Goal: Task Accomplishment & Management: Use online tool/utility

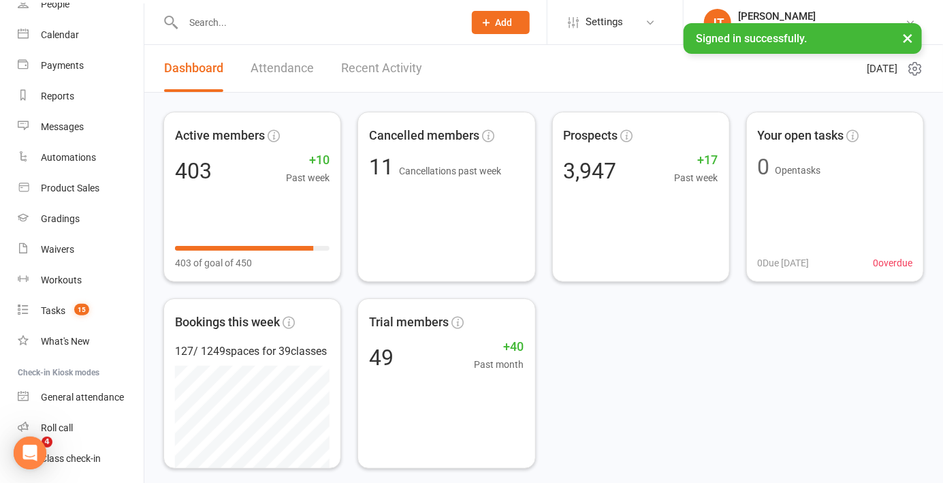
click at [95, 436] on link "Roll call" at bounding box center [81, 427] width 126 height 31
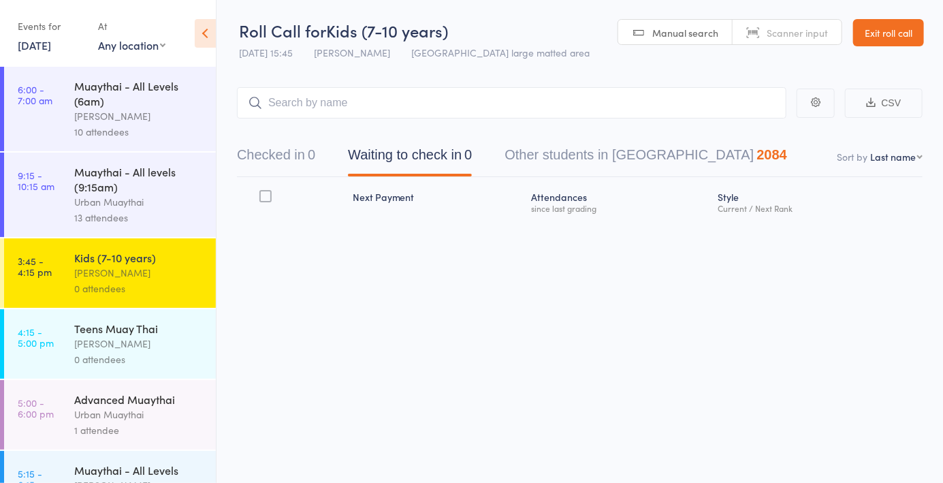
click at [310, 158] on div "0" at bounding box center [311, 154] width 7 height 15
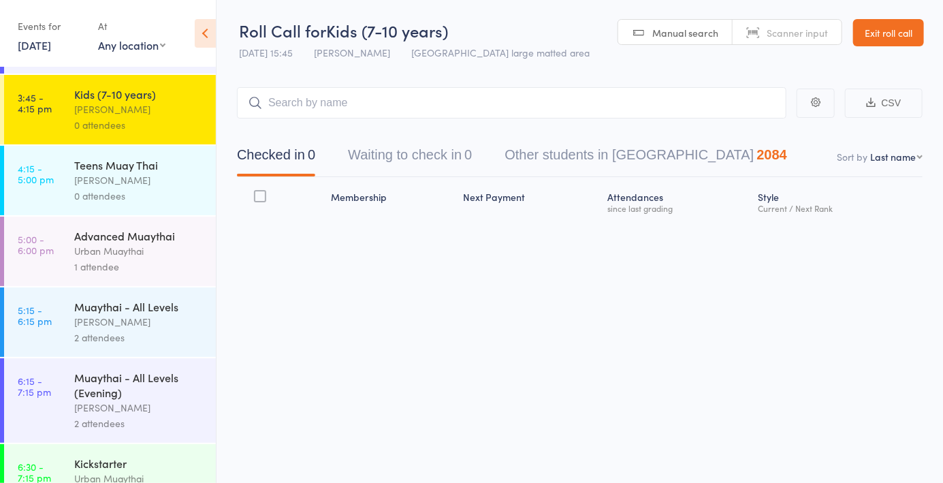
scroll to position [162, 0]
click at [147, 207] on div "Teens Muay Thai [PERSON_NAME] 0 attendees" at bounding box center [145, 181] width 142 height 69
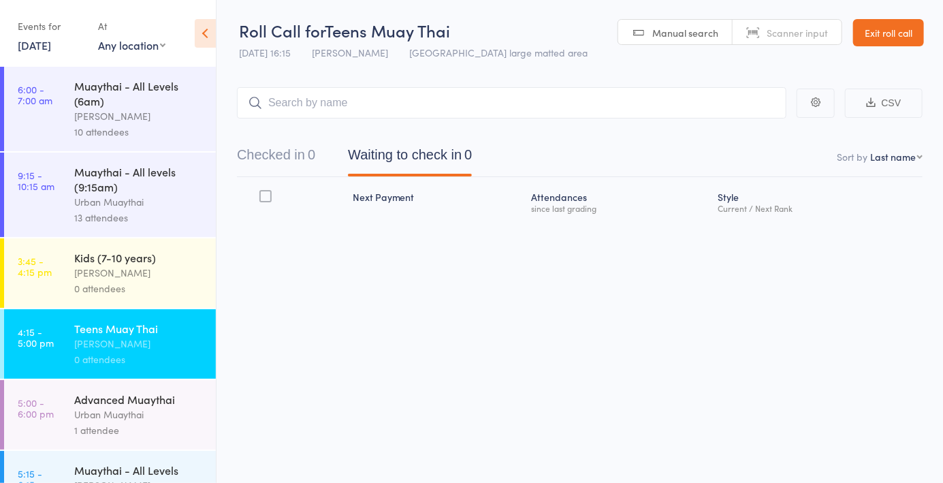
click at [675, 36] on span "Manual search" at bounding box center [685, 33] width 66 height 14
click at [315, 169] on button "Checked in 0" at bounding box center [276, 158] width 78 height 36
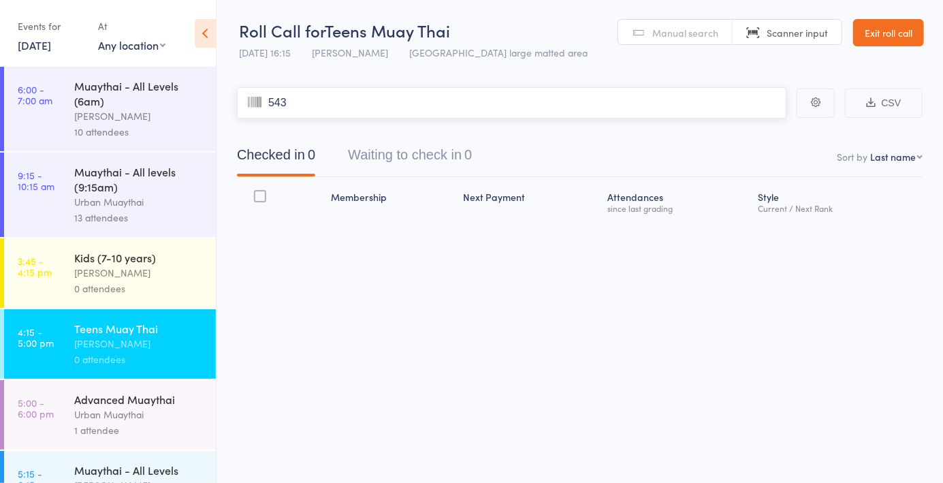
type input "5438"
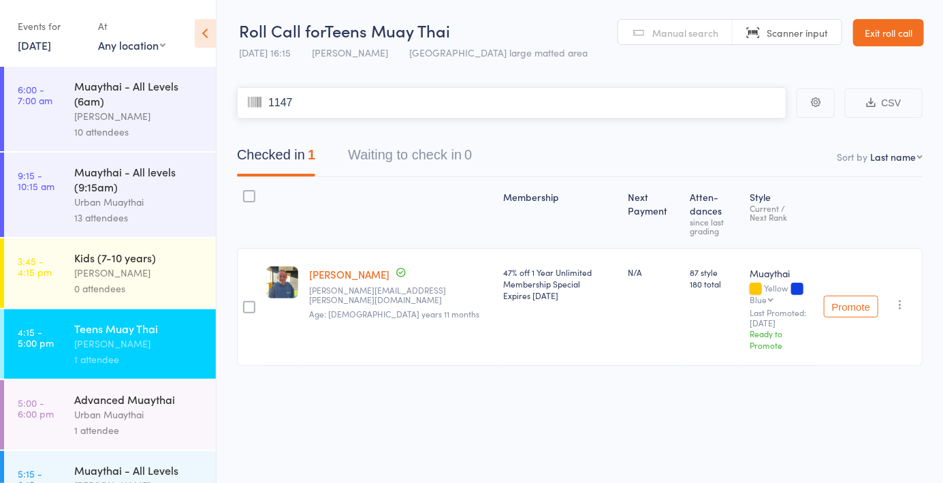
type input "1147"
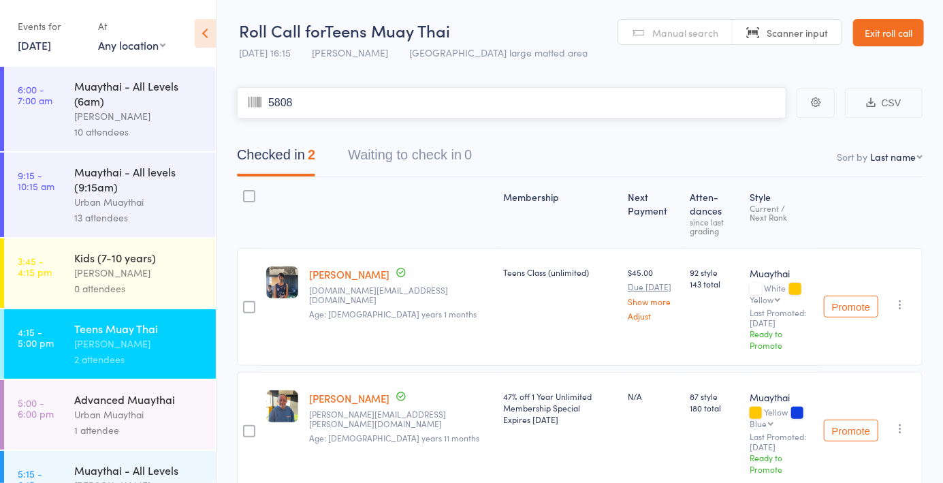
type input "5808"
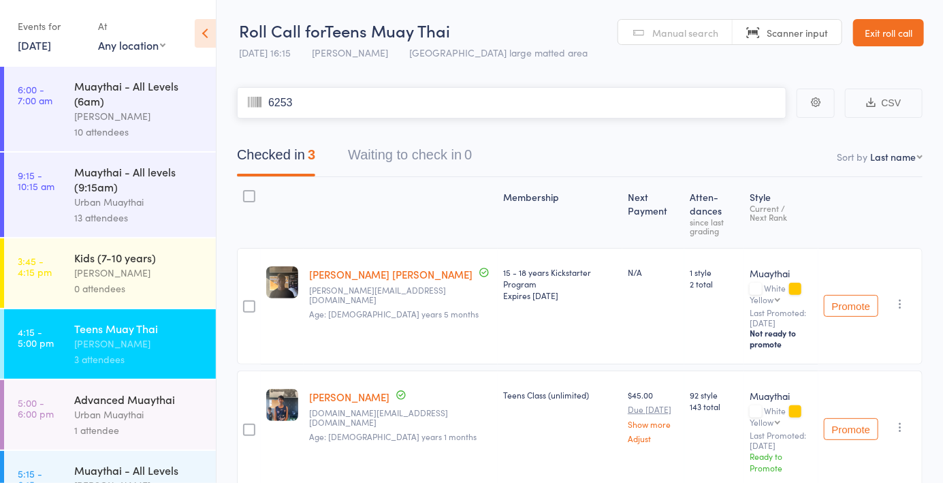
type input "6253"
type input "5974"
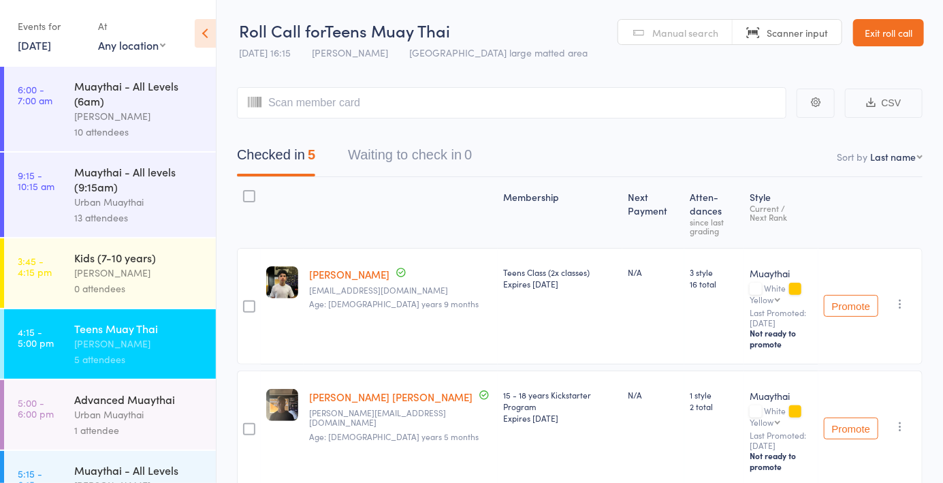
click at [685, 40] on link "Manual search" at bounding box center [675, 33] width 114 height 26
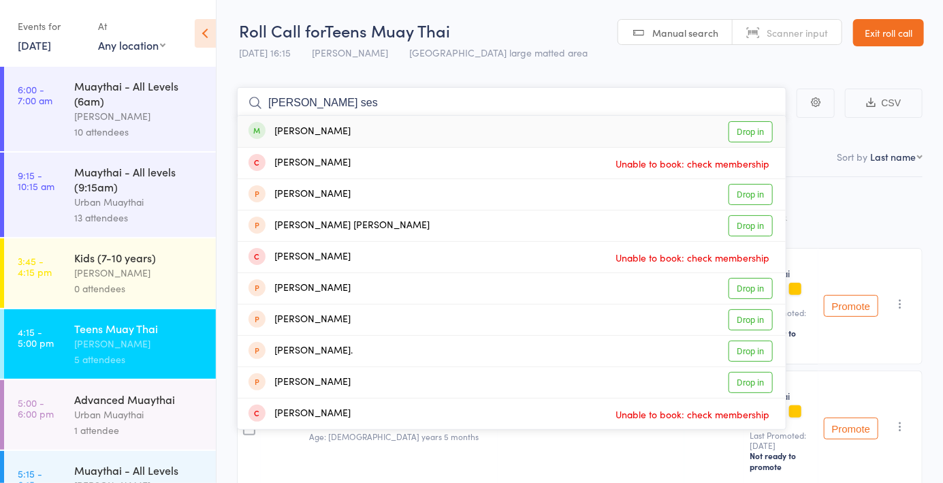
type input "[PERSON_NAME] ses"
click at [750, 139] on link "Drop in" at bounding box center [750, 131] width 44 height 21
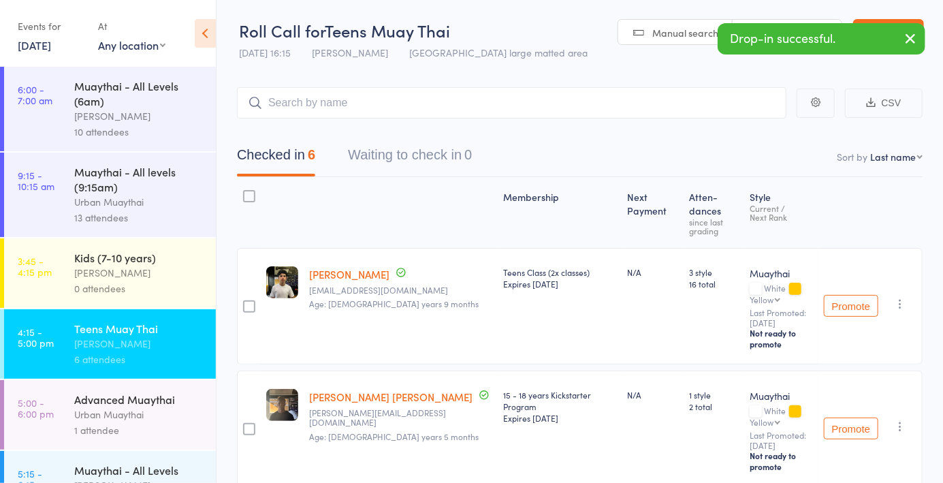
click at [690, 36] on span "Manual search" at bounding box center [685, 33] width 66 height 14
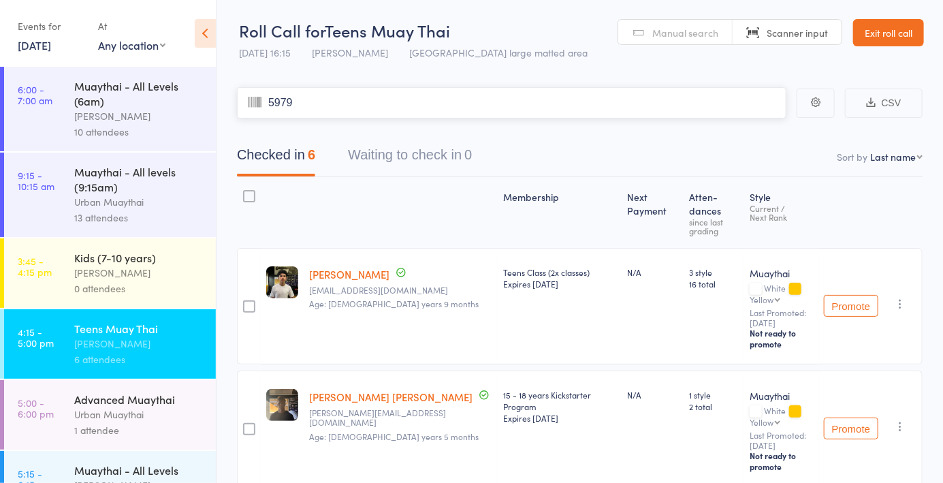
type input "5979"
click at [900, 155] on select "First name Last name Birthday [DATE]? Behind on payments? Check in time Next pa…" at bounding box center [896, 157] width 52 height 14
select select "4"
click at [870, 150] on select "First name Last name Birthday [DATE]? Behind on payments? Check in time Next pa…" at bounding box center [896, 157] width 52 height 14
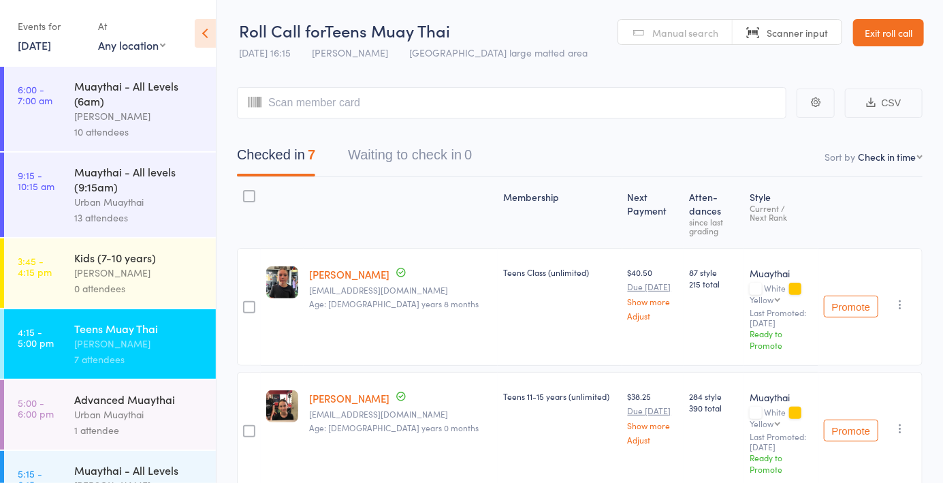
click at [677, 28] on span "Manual search" at bounding box center [685, 33] width 66 height 14
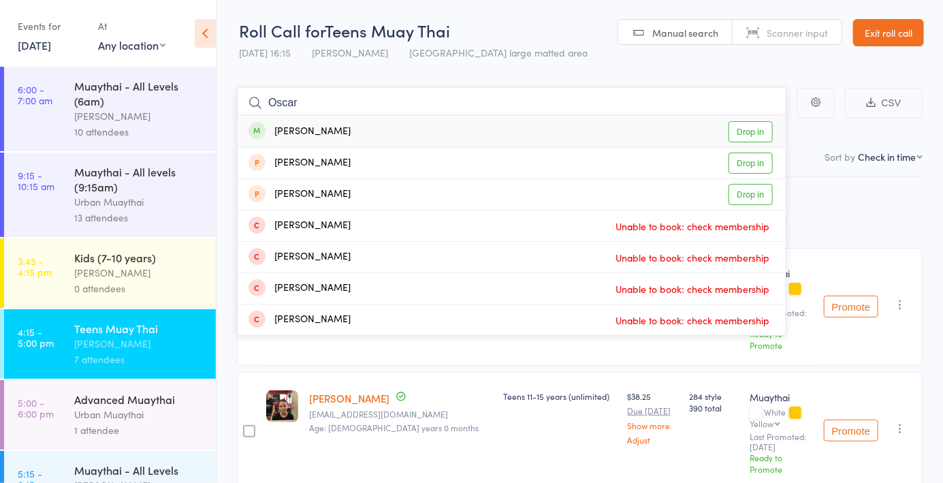
type input "Oscar"
click at [757, 139] on link "Drop in" at bounding box center [750, 131] width 44 height 21
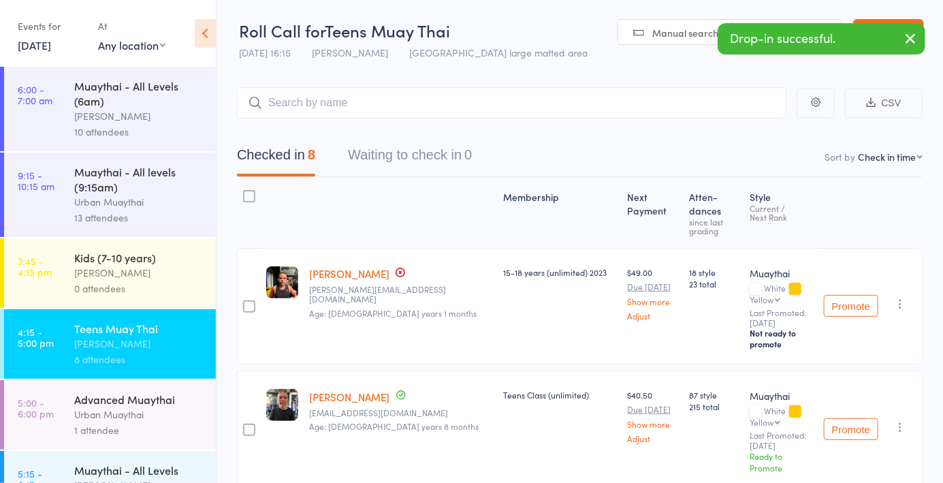
click at [644, 34] on link "Manual search" at bounding box center [675, 33] width 114 height 26
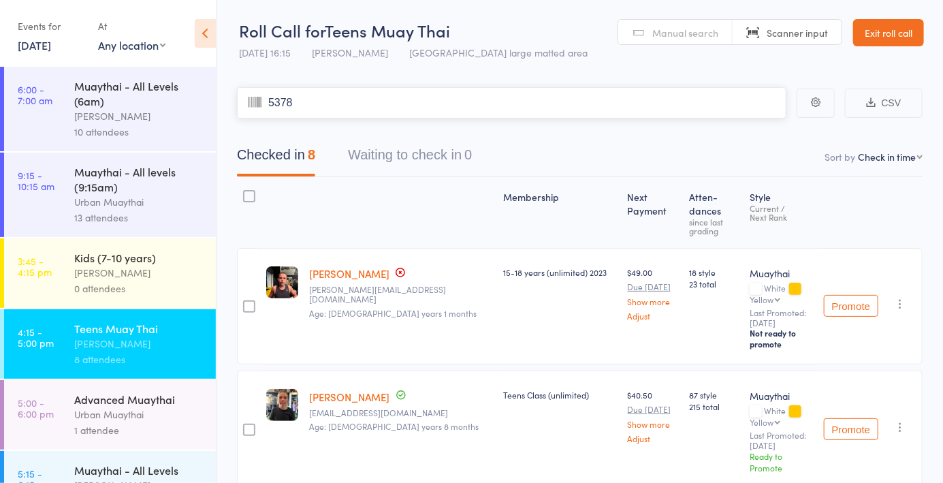
type input "5378"
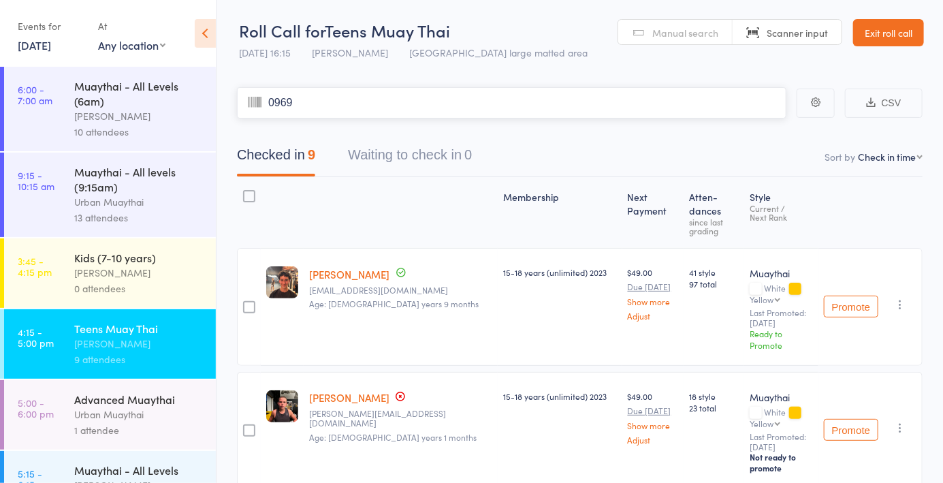
type input "0969"
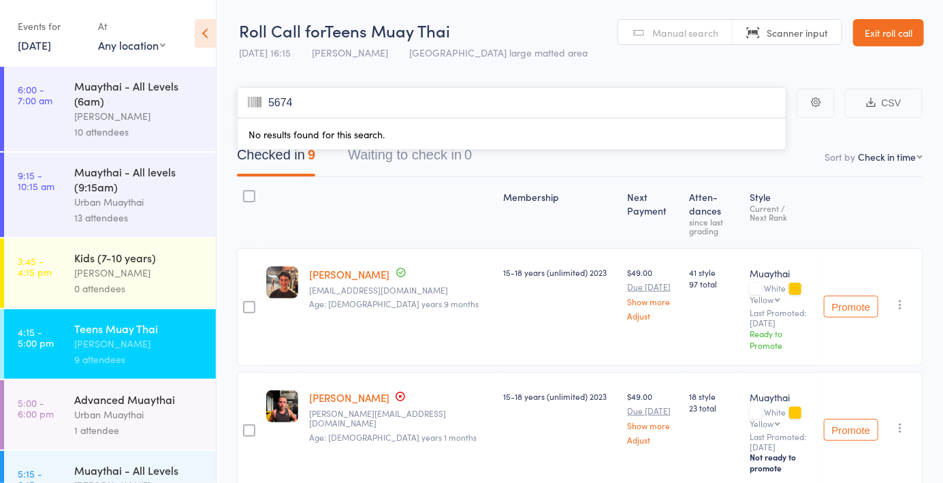
type input "5674"
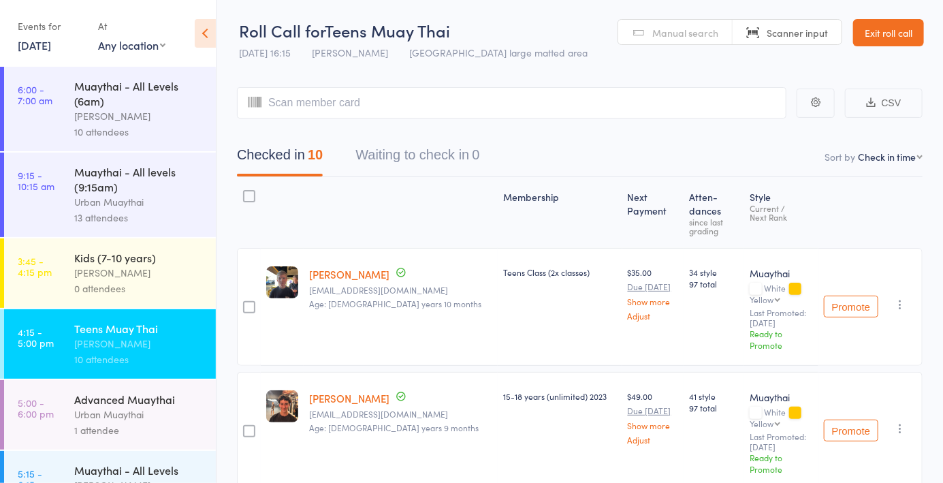
click at [677, 42] on link "Manual search" at bounding box center [675, 33] width 114 height 26
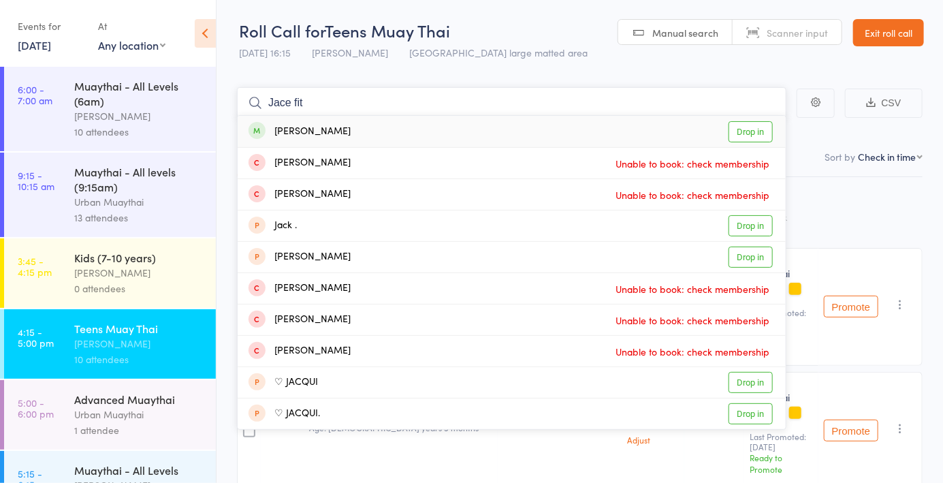
type input "Jace fit"
click at [752, 138] on link "Drop in" at bounding box center [750, 131] width 44 height 21
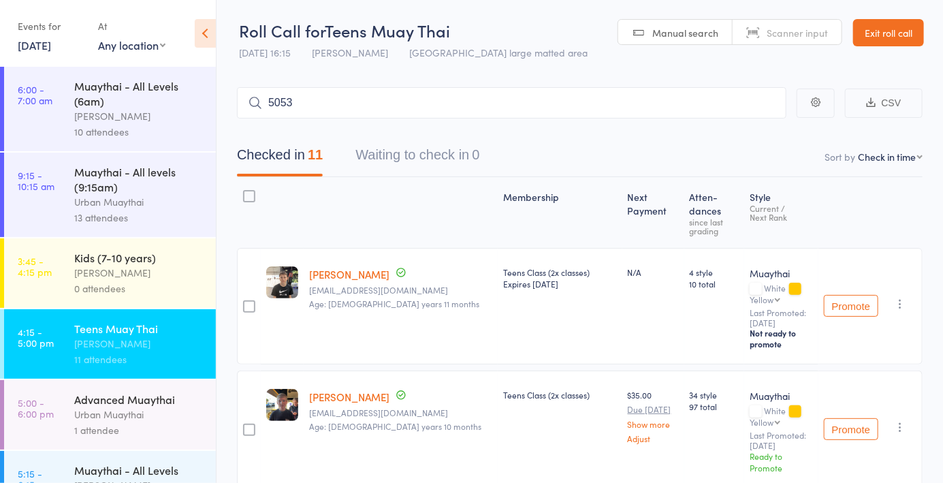
click at [682, 36] on span "Manual search" at bounding box center [685, 33] width 66 height 14
click at [792, 39] on link "Scanner input" at bounding box center [786, 33] width 109 height 26
click at [790, 33] on span "Scanner input" at bounding box center [796, 33] width 61 height 14
click at [596, 116] on input "5053" at bounding box center [511, 102] width 549 height 31
type input "5"
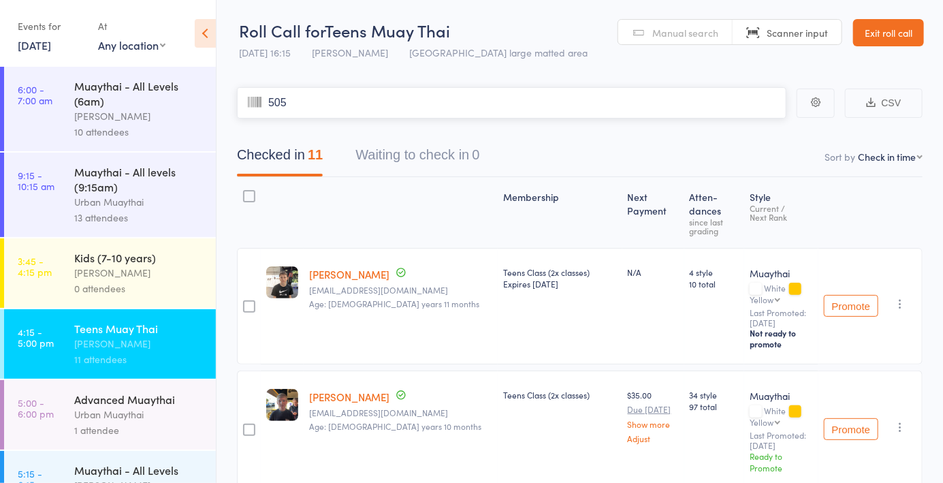
type input "5053"
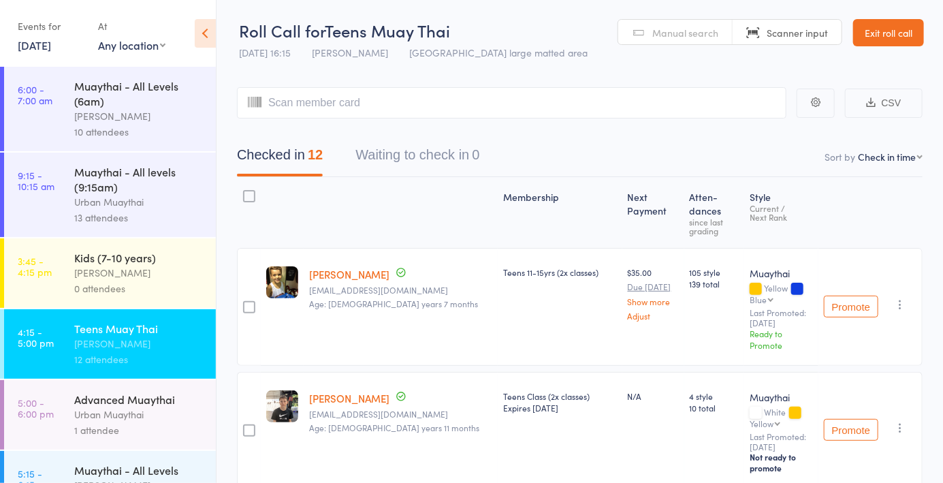
click at [694, 29] on span "Manual search" at bounding box center [685, 33] width 66 height 14
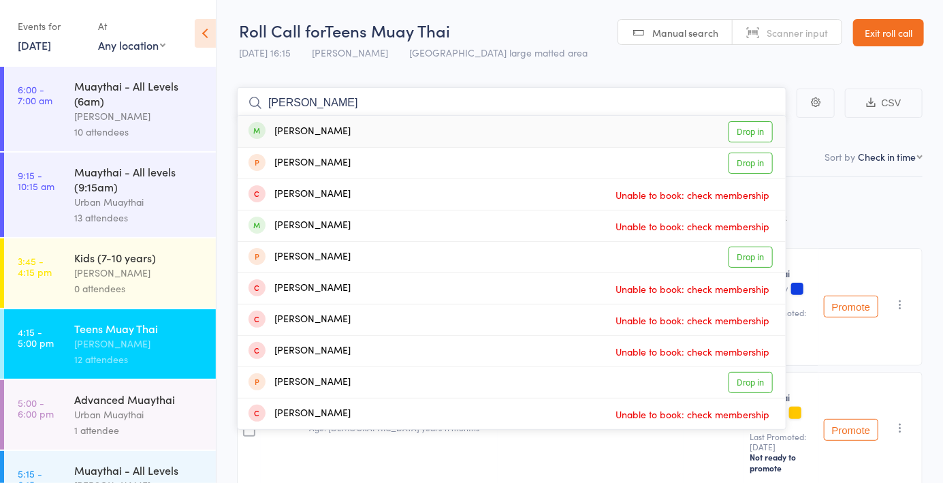
type input "[PERSON_NAME]"
click at [758, 138] on link "Drop in" at bounding box center [750, 131] width 44 height 21
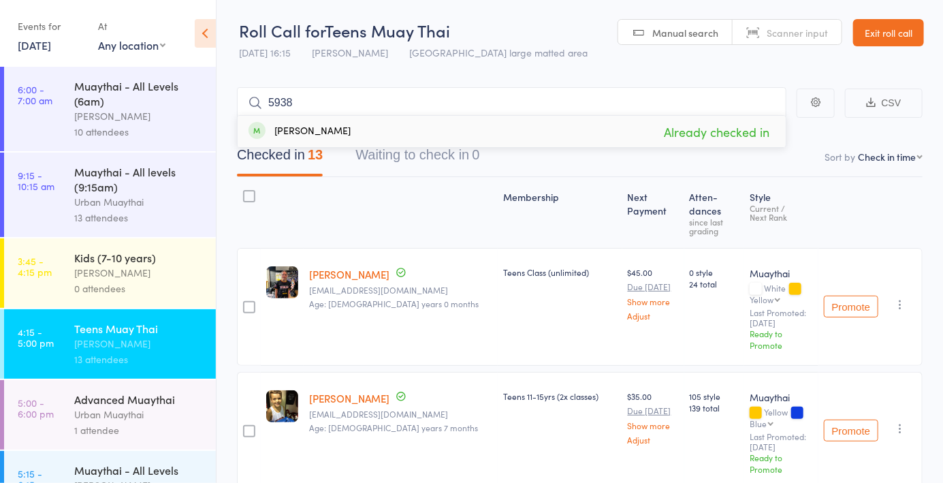
click at [645, 30] on link "Manual search" at bounding box center [675, 33] width 114 height 26
click at [496, 108] on input "5938" at bounding box center [511, 102] width 549 height 31
type input "5"
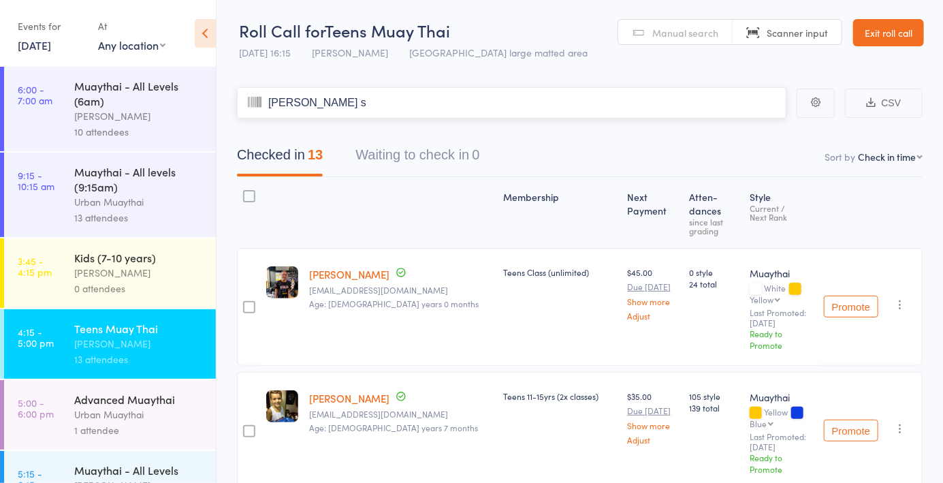
type input "Ryder st"
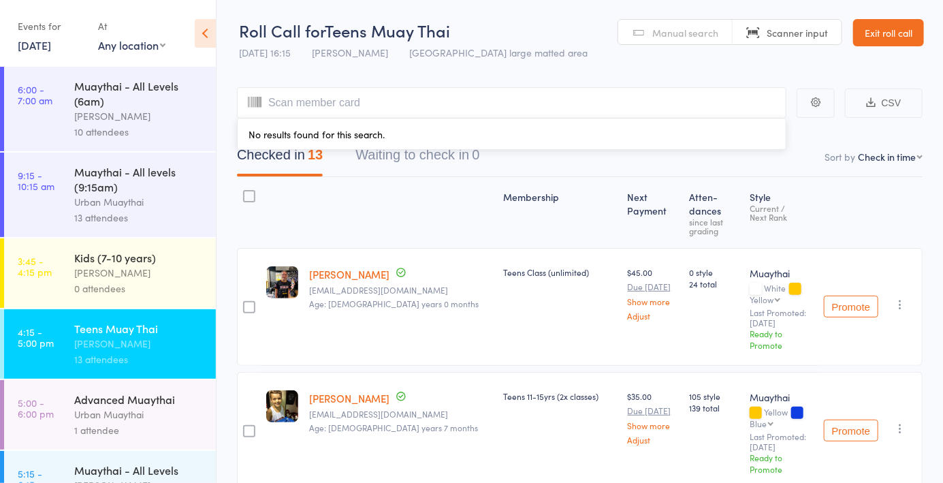
click at [681, 43] on link "Manual search" at bounding box center [675, 33] width 114 height 26
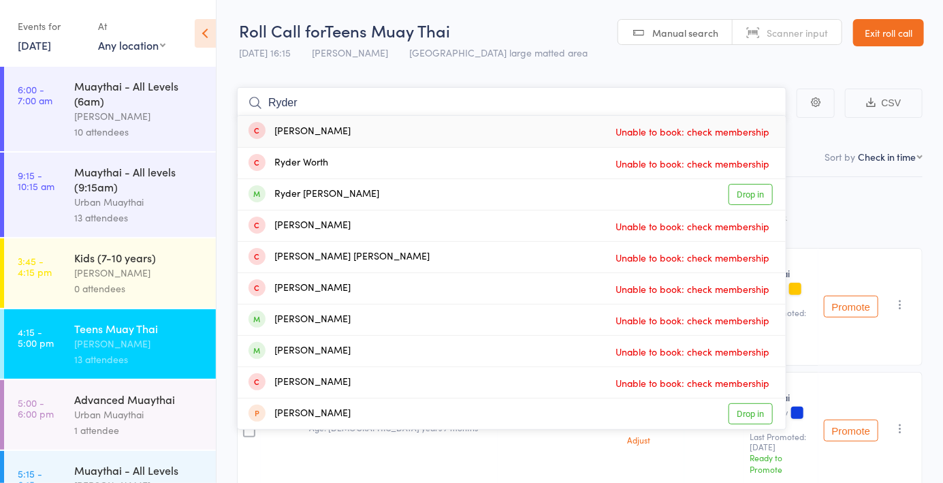
type input "Ryder"
click at [752, 201] on link "Drop in" at bounding box center [750, 194] width 44 height 21
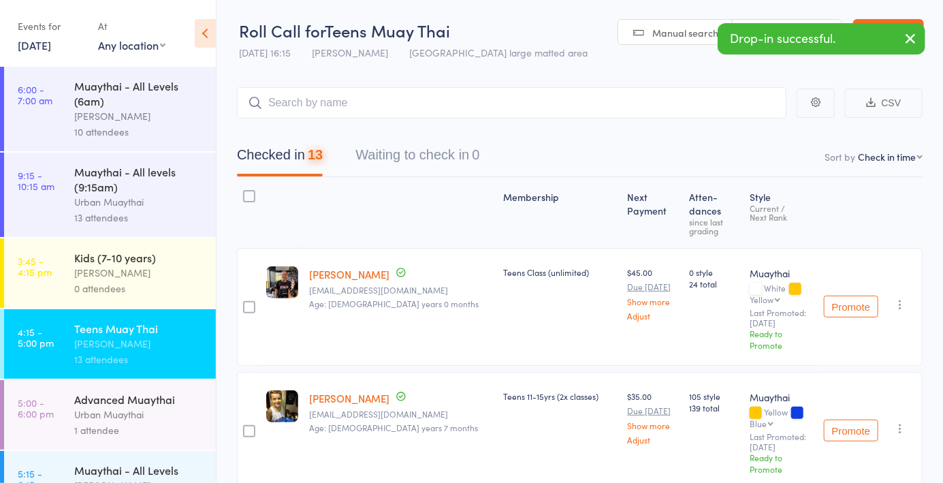
click at [688, 41] on link "Manual search" at bounding box center [675, 33] width 114 height 26
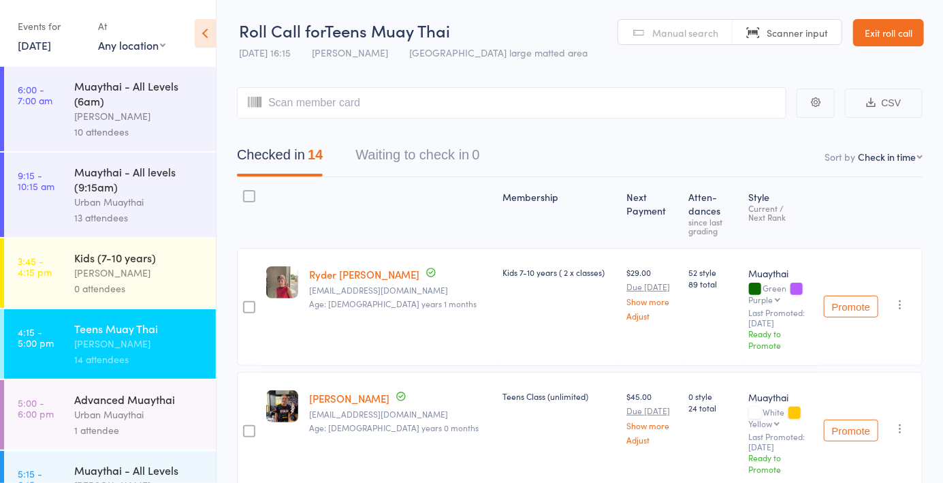
click at [702, 27] on span "Manual search" at bounding box center [685, 33] width 66 height 14
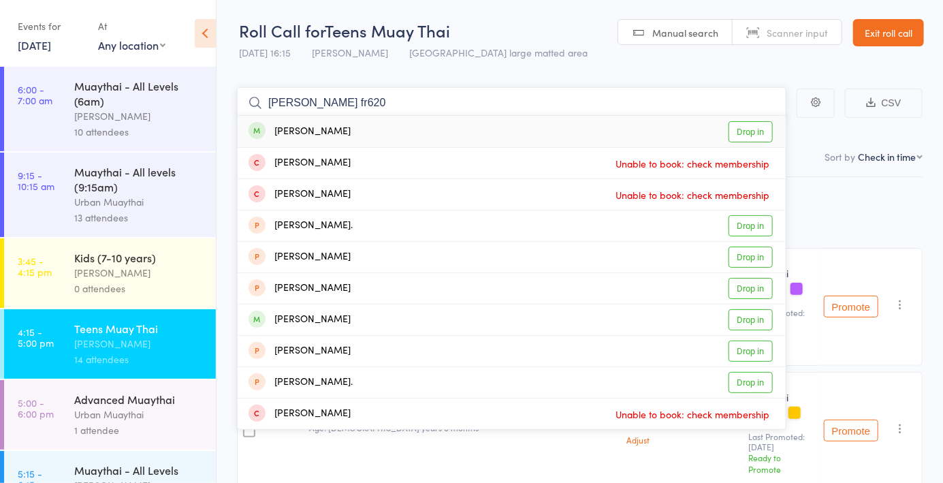
type input "[PERSON_NAME] fr6208"
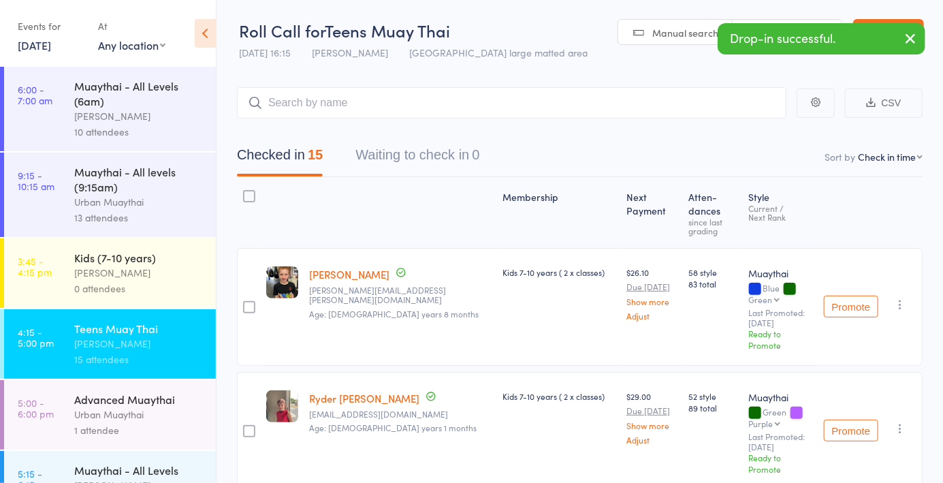
click at [660, 37] on span "Manual search" at bounding box center [685, 33] width 66 height 14
type input "6208"
click at [666, 32] on span "Manual search" at bounding box center [685, 33] width 66 height 14
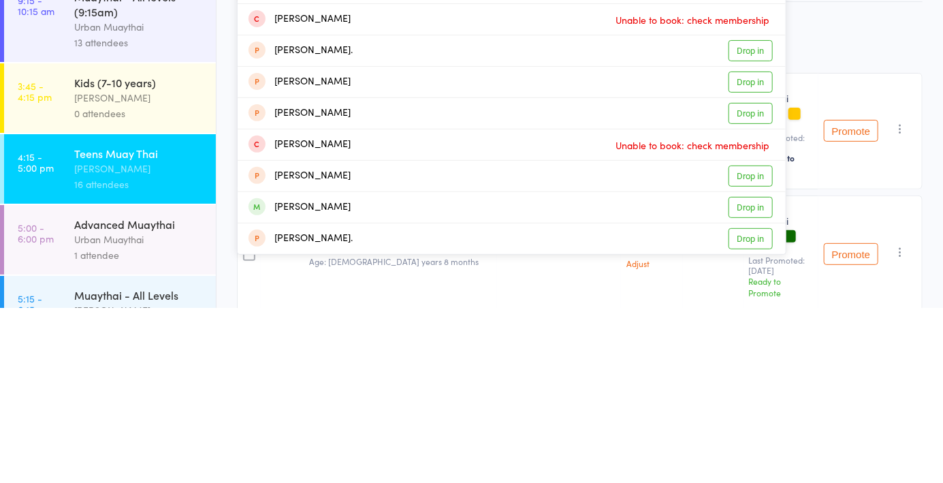
type input "[PERSON_NAME] fra"
click at [749, 386] on link "Drop in" at bounding box center [750, 382] width 44 height 21
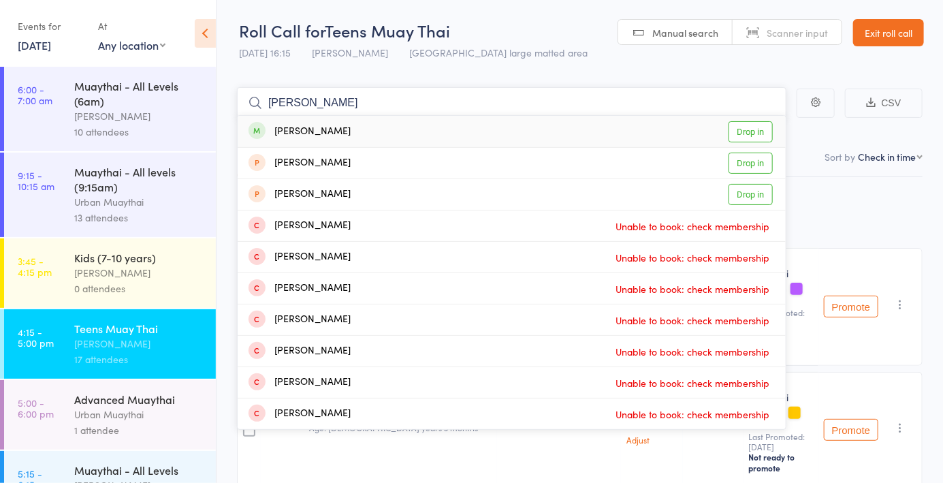
type input "[PERSON_NAME]"
click at [748, 140] on link "Drop in" at bounding box center [750, 131] width 44 height 21
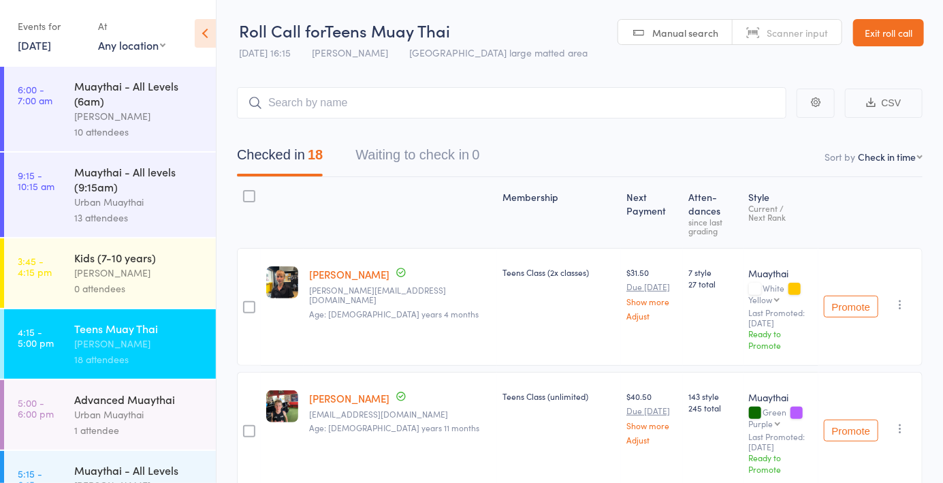
click at [702, 25] on link "Manual search" at bounding box center [675, 33] width 114 height 26
type input "0862"
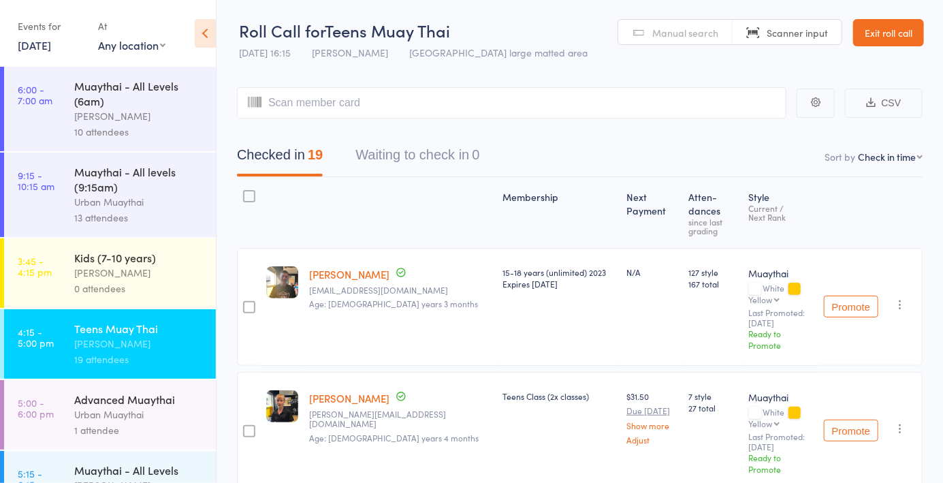
click at [364, 130] on div "Checked in 19 Waiting to check in 0" at bounding box center [579, 147] width 685 height 59
click at [683, 29] on span "Manual search" at bounding box center [685, 33] width 66 height 14
click at [314, 103] on input "search" at bounding box center [511, 102] width 549 height 31
click at [685, 33] on span "Manual search" at bounding box center [685, 33] width 66 height 14
type input "6086"
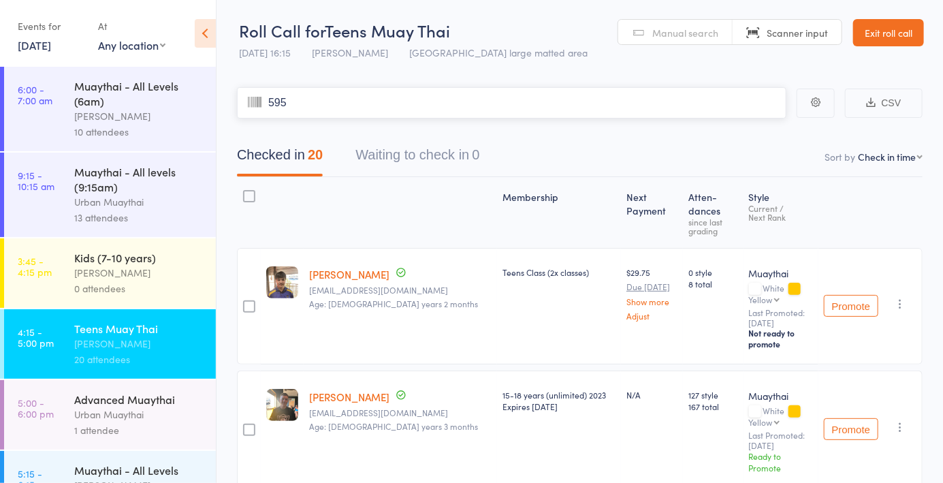
type input "5950"
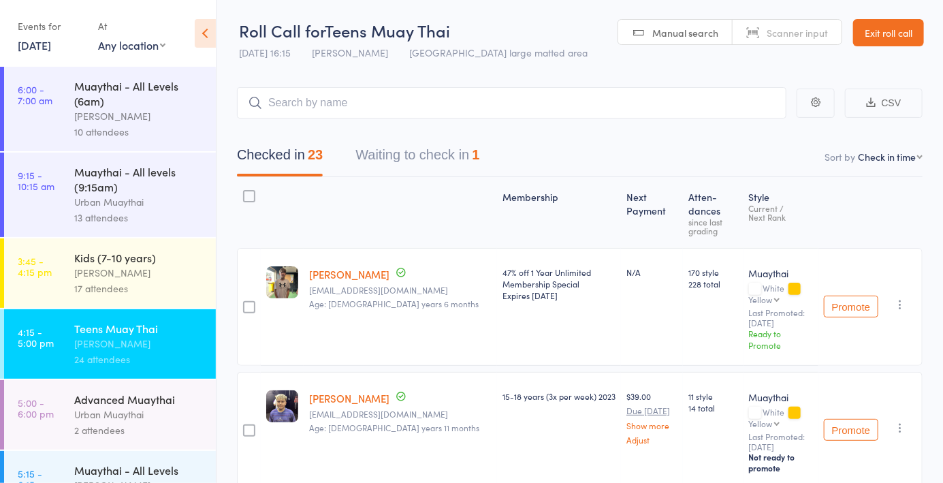
click at [668, 31] on span "Manual search" at bounding box center [685, 33] width 66 height 14
click at [680, 52] on header "Roll Call for Teens Muay Thai 16 Sep 16:15 Brad Earnshaw Miami large matted are…" at bounding box center [579, 33] width 726 height 67
click at [647, 35] on link "Manual search" at bounding box center [675, 33] width 114 height 26
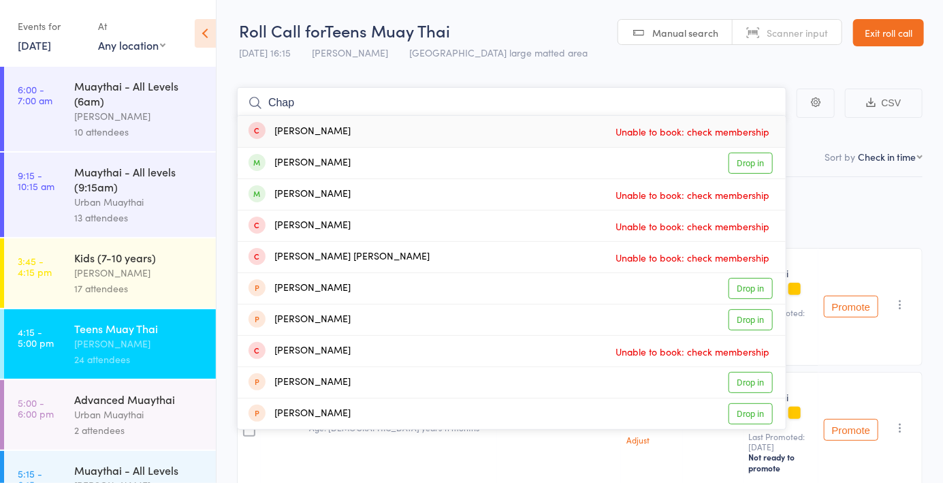
type input "Chap"
click at [757, 165] on link "Drop in" at bounding box center [750, 162] width 44 height 21
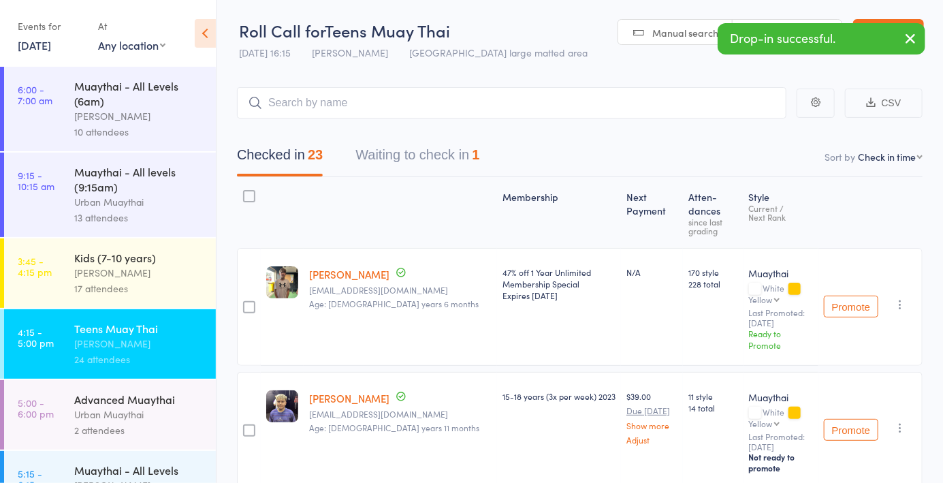
click at [672, 28] on span "Manual search" at bounding box center [685, 33] width 66 height 14
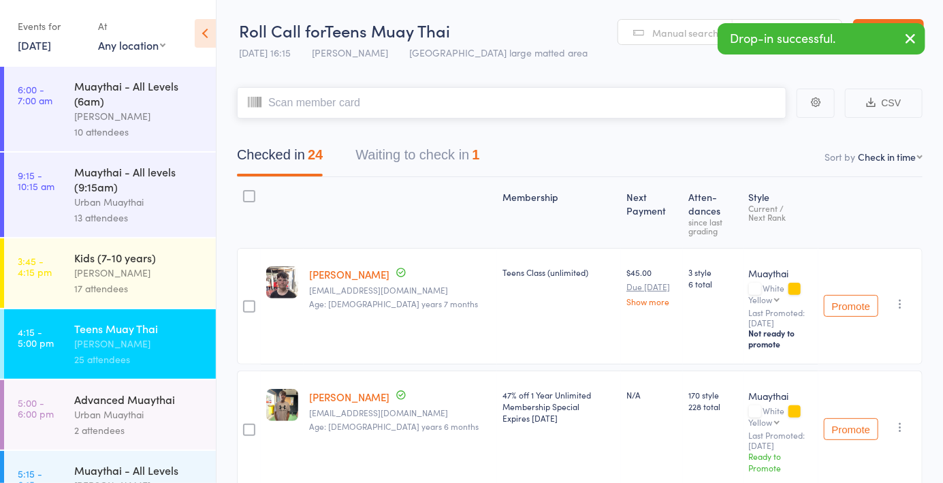
click at [463, 163] on button "Waiting to check in 1" at bounding box center [417, 158] width 124 height 36
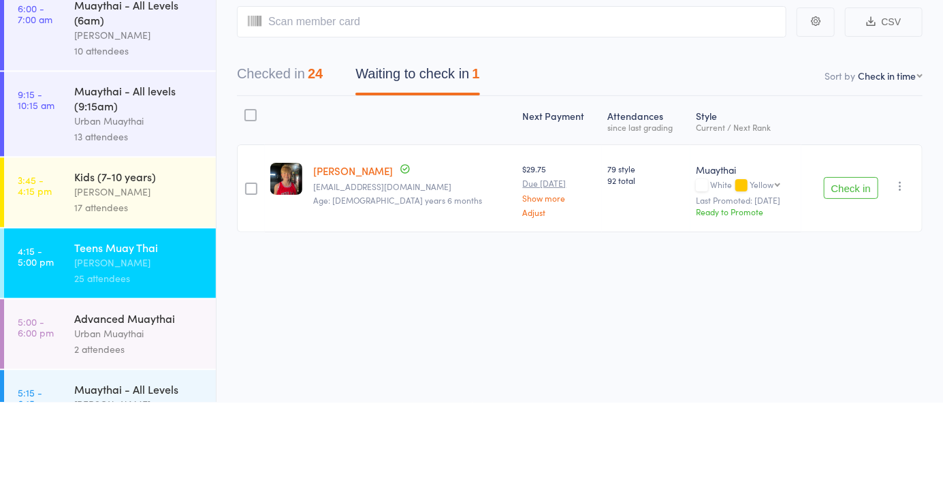
click at [896, 272] on icon "button" at bounding box center [900, 267] width 14 height 14
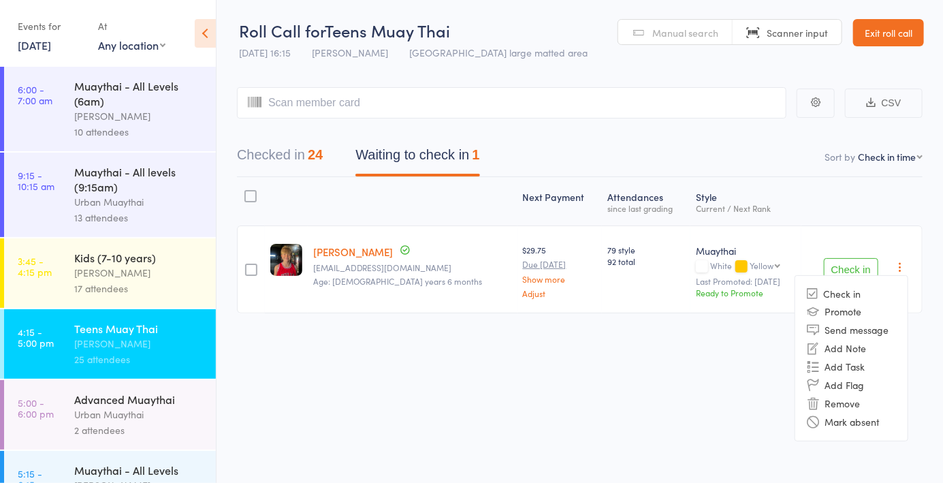
click at [853, 406] on li "Remove" at bounding box center [851, 403] width 112 height 18
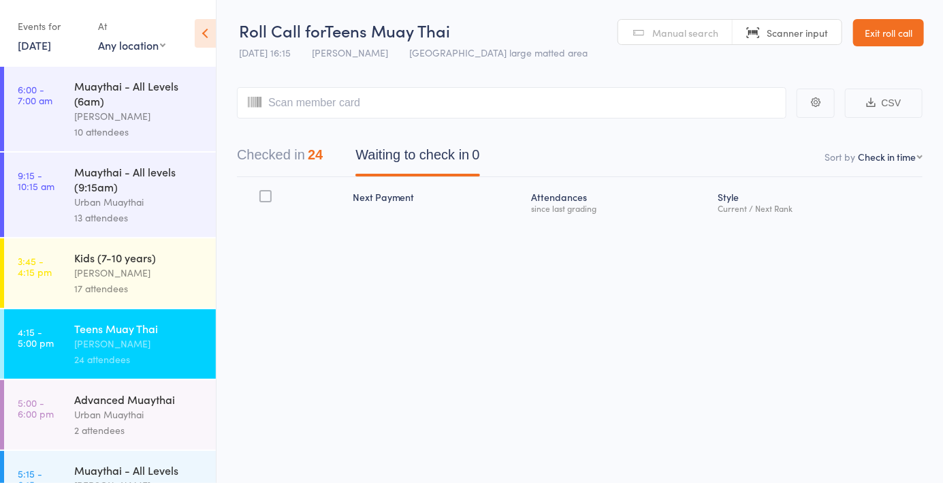
click at [291, 169] on button "Checked in 24" at bounding box center [280, 158] width 86 height 36
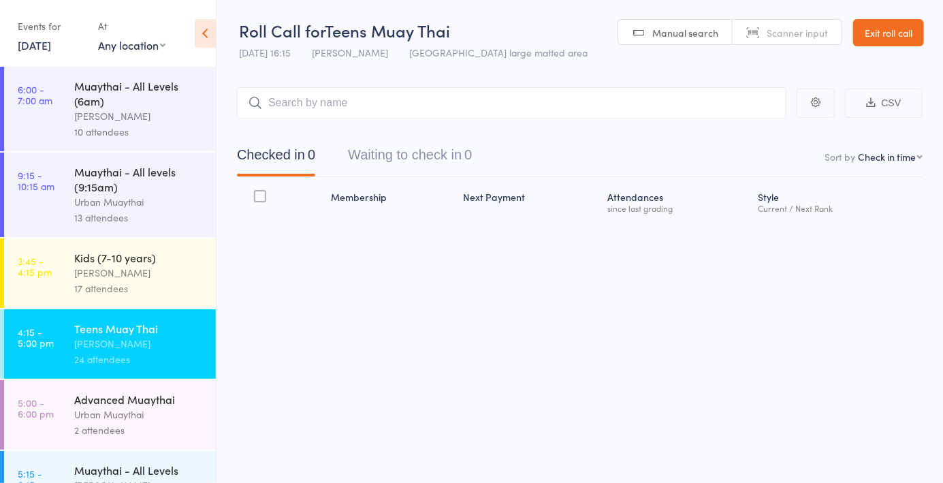
click at [144, 412] on div "Urban Muaythai" at bounding box center [139, 414] width 130 height 16
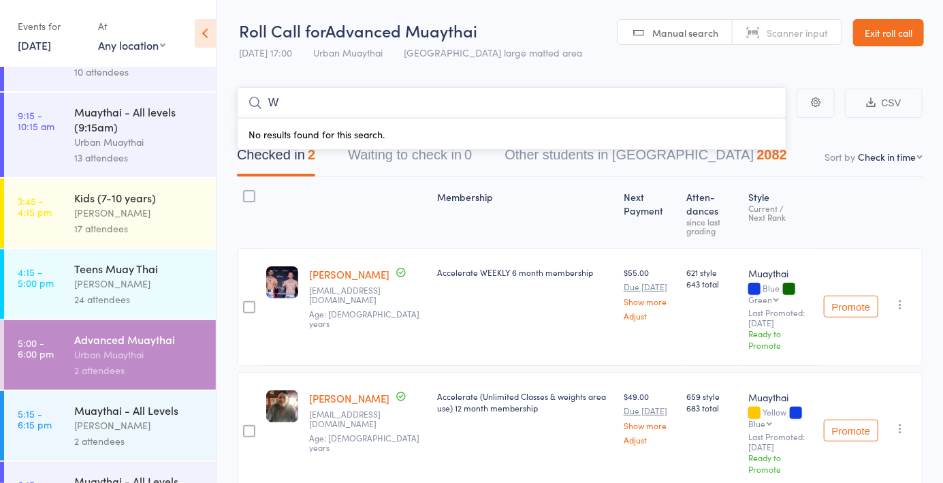
scroll to position [60, 0]
type input "W"
click at [158, 433] on div "[PERSON_NAME]" at bounding box center [139, 425] width 130 height 16
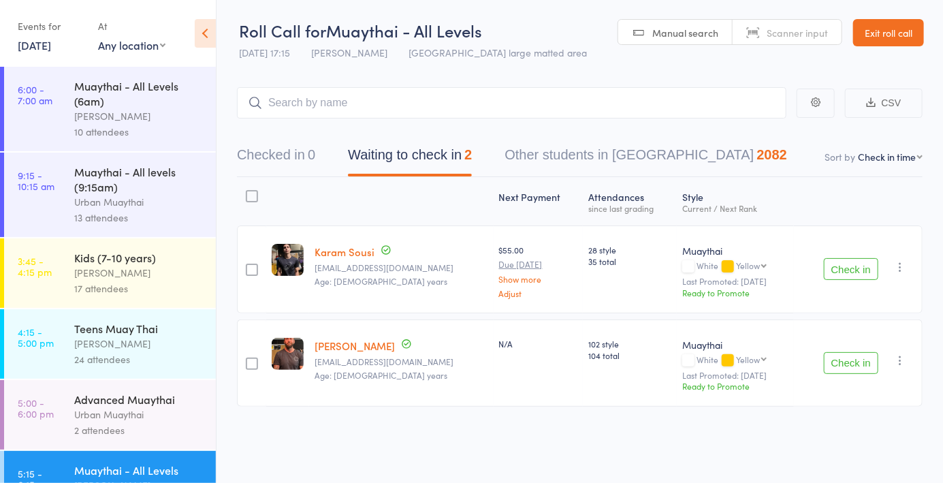
click at [692, 29] on span "Manual search" at bounding box center [685, 33] width 66 height 14
click at [280, 165] on button "Checked in 0" at bounding box center [276, 158] width 78 height 36
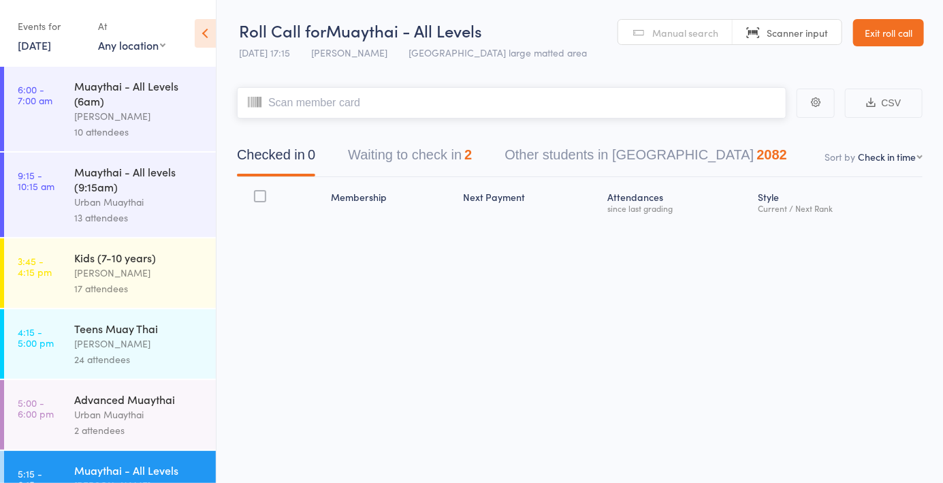
click at [451, 108] on input "search" at bounding box center [511, 102] width 549 height 31
click at [417, 150] on button "Waiting to check in 2" at bounding box center [410, 158] width 124 height 36
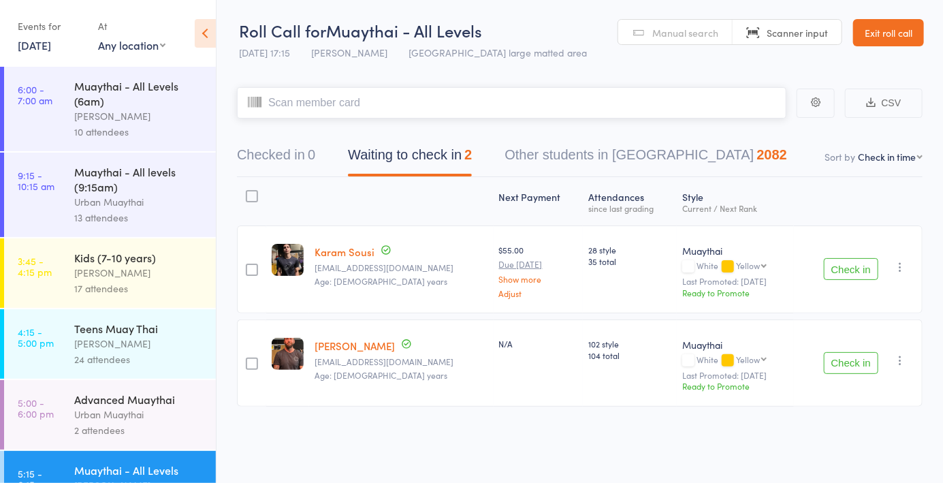
click at [291, 151] on button "Checked in 0" at bounding box center [276, 158] width 78 height 36
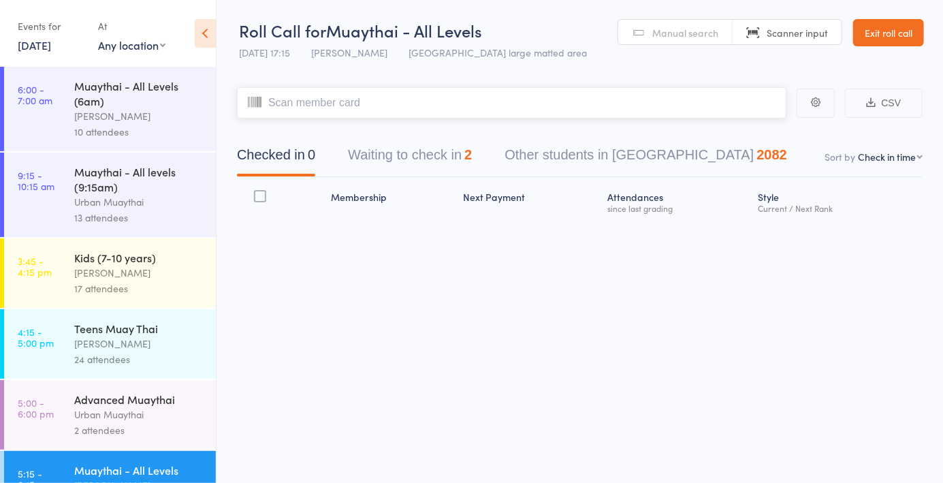
click at [361, 103] on input "search" at bounding box center [511, 102] width 549 height 31
click at [659, 44] on link "Manual search" at bounding box center [675, 33] width 114 height 26
click at [673, 59] on header "Roll Call for Muaythai - All Levels 16 Sep 17:15 Mitch Jackson Miami large matt…" at bounding box center [579, 33] width 726 height 67
click at [687, 32] on span "Manual search" at bounding box center [685, 33] width 66 height 14
type input "5888"
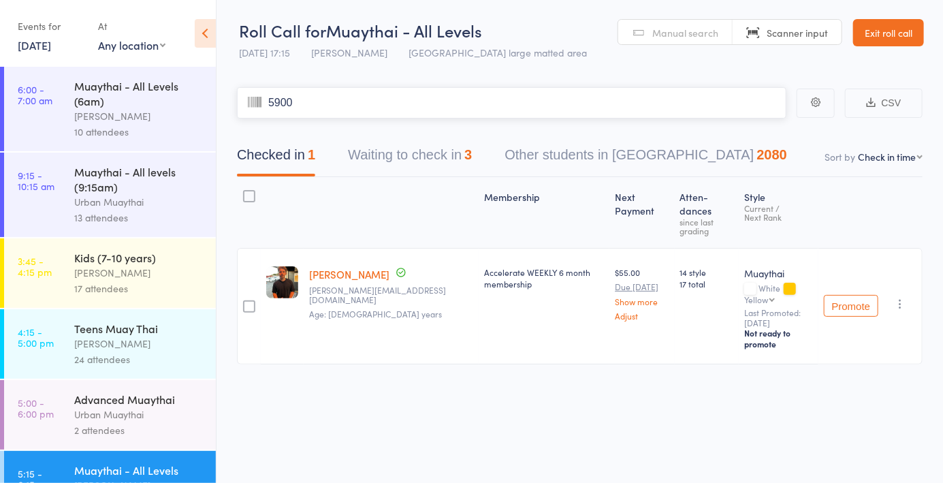
type input "5900"
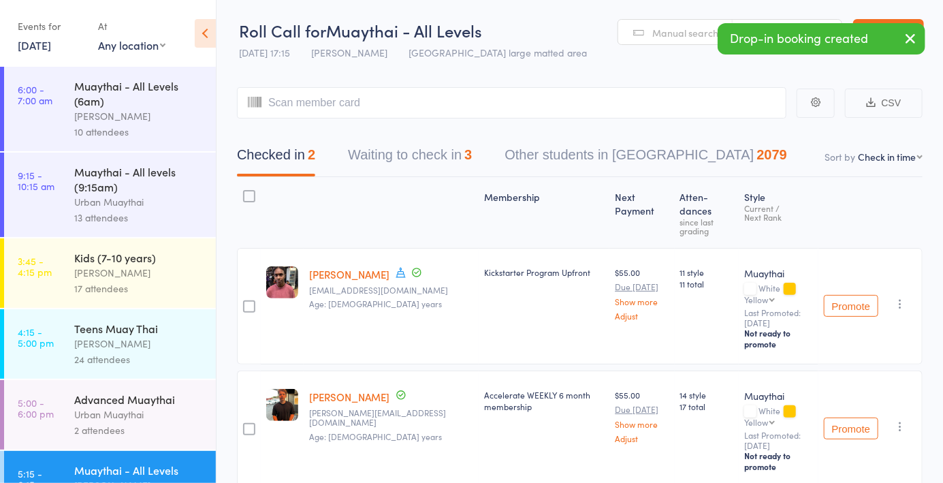
click at [672, 42] on link "Manual search" at bounding box center [675, 33] width 114 height 26
click at [361, 116] on input "search" at bounding box center [511, 102] width 549 height 31
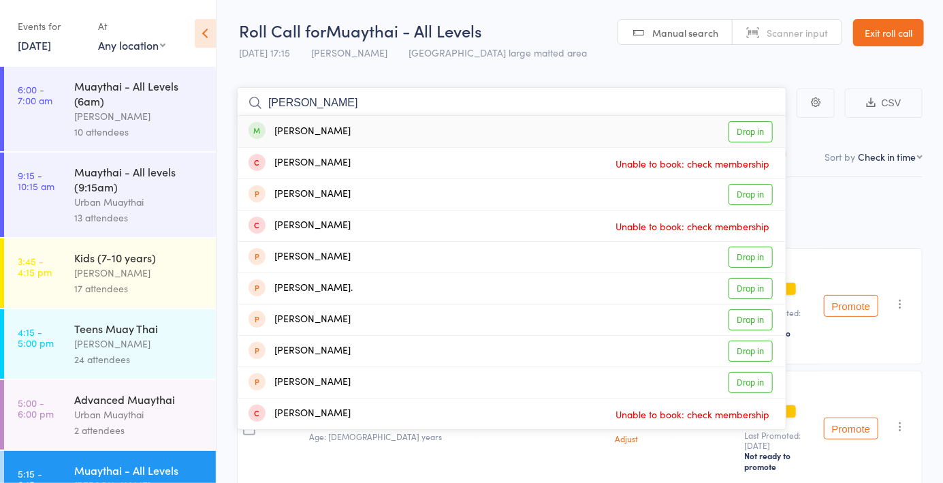
type input "Jordan boko"
click at [749, 136] on link "Drop in" at bounding box center [750, 131] width 44 height 21
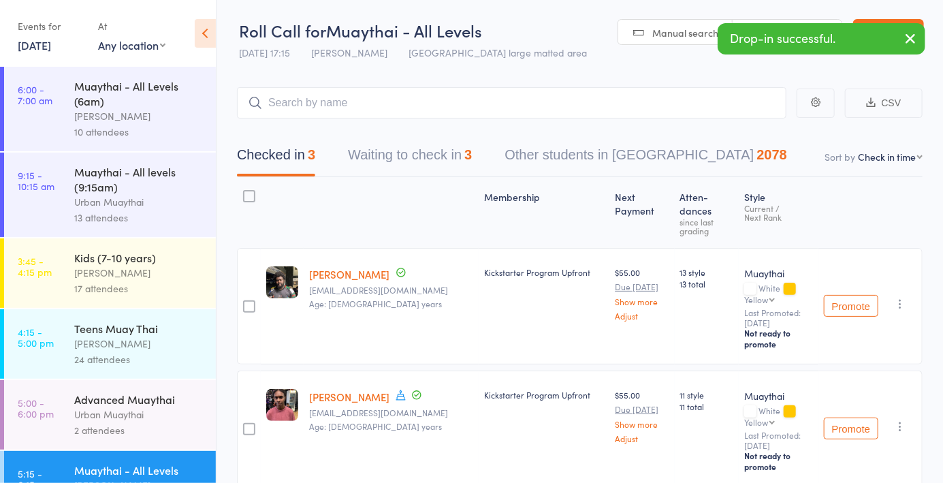
click at [672, 27] on span "Manual search" at bounding box center [685, 33] width 66 height 14
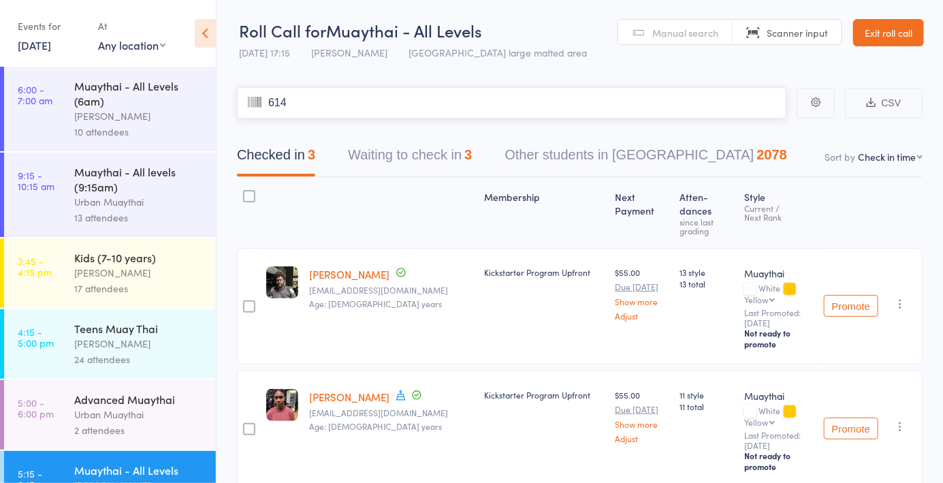
type input "6146"
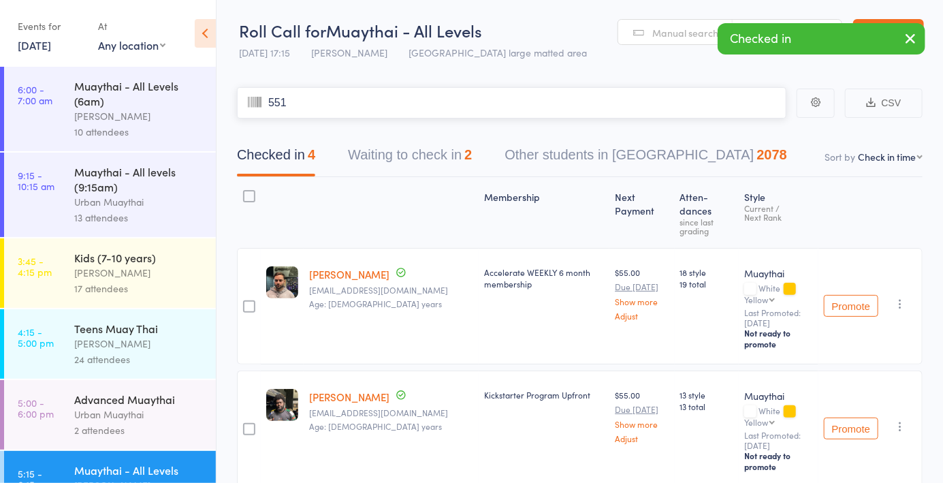
type input "5517"
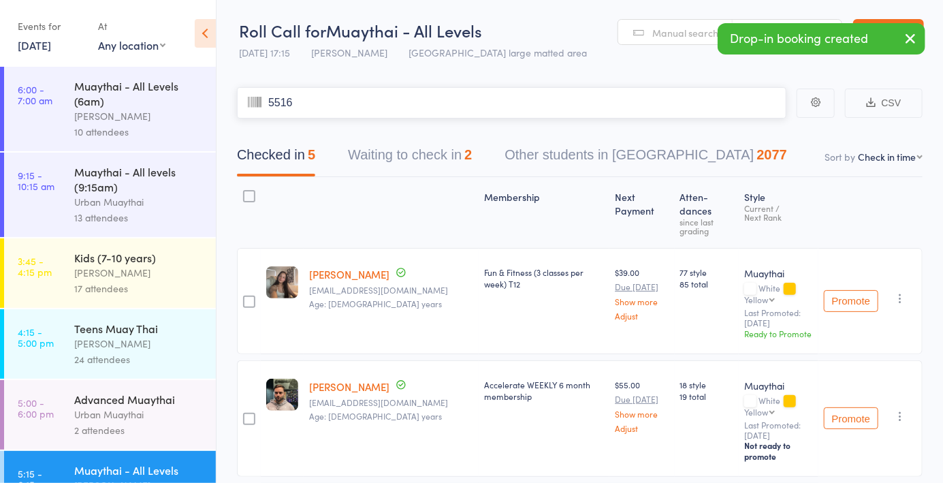
type input "5516"
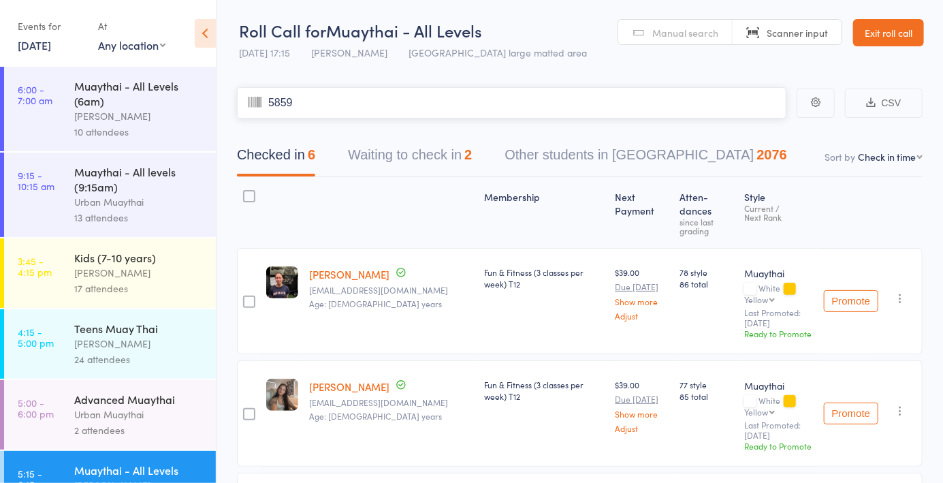
type input "5859"
type input "5431"
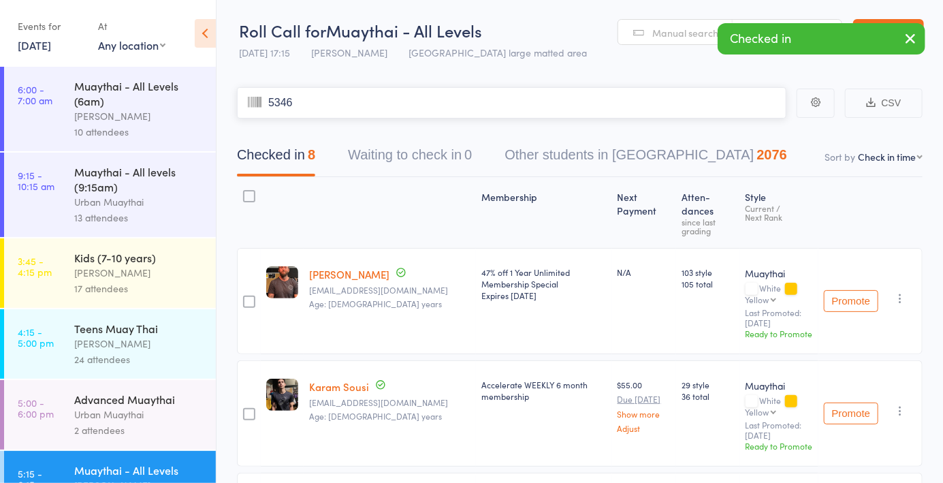
type input "5346"
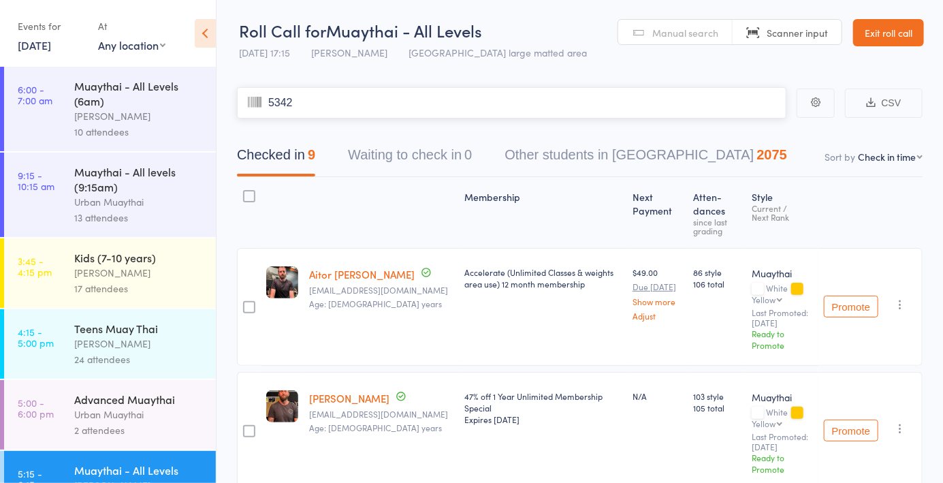
type input "5342"
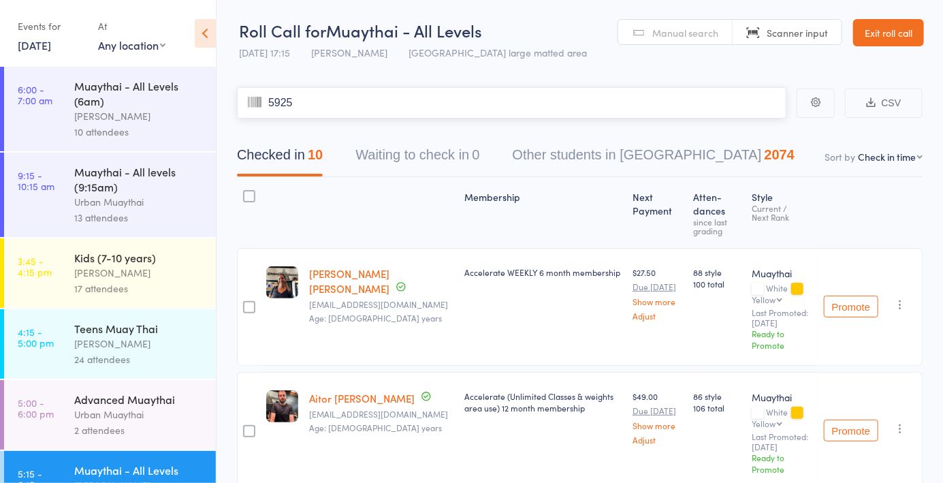
type input "5925"
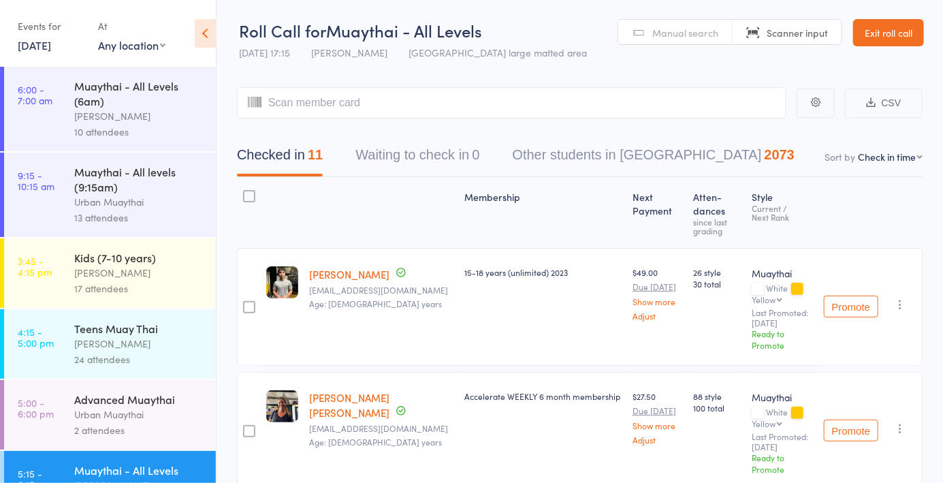
click at [117, 296] on div "17 attendees" at bounding box center [139, 288] width 130 height 16
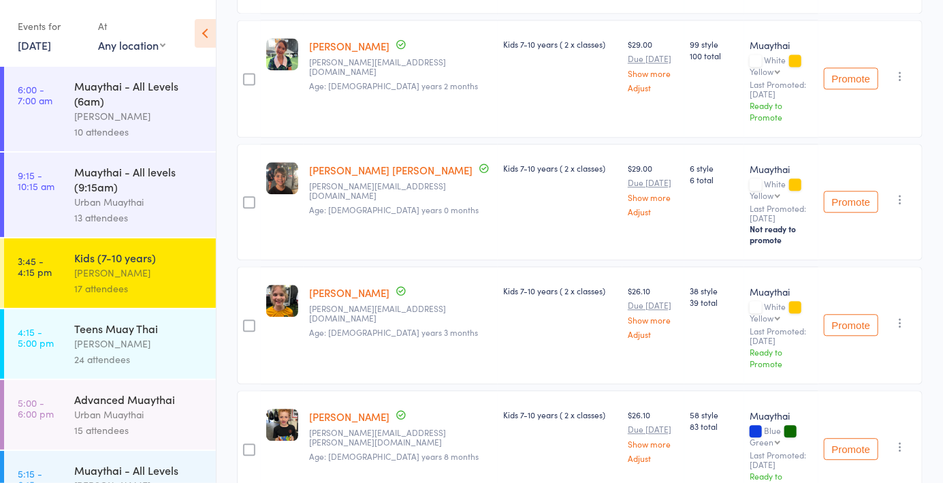
scroll to position [1339, 0]
click at [131, 344] on div "[PERSON_NAME]" at bounding box center [139, 344] width 130 height 16
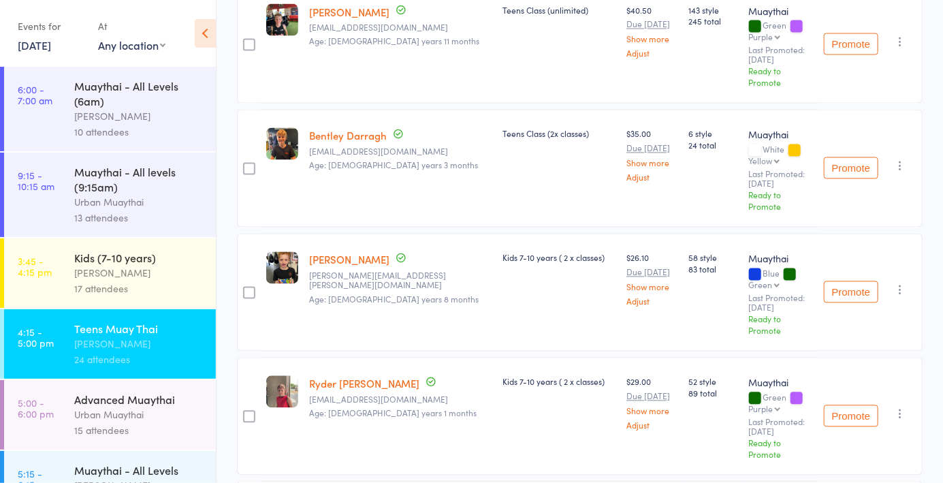
scroll to position [1123, 0]
